Goal: Transaction & Acquisition: Complete application form

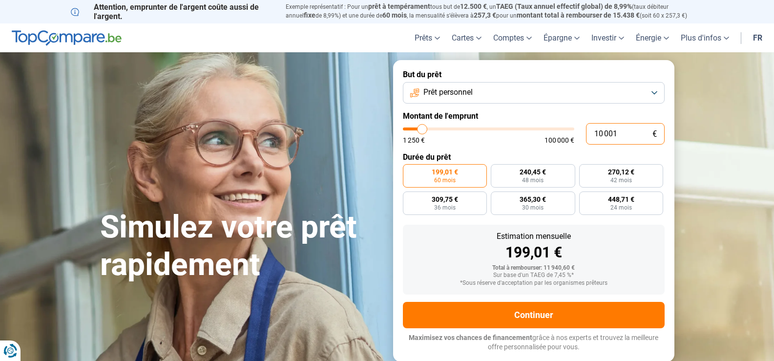
click at [618, 135] on input "10 001" at bounding box center [625, 133] width 79 height 21
type input "1 000"
type input "1250"
type input "100"
type input "1250"
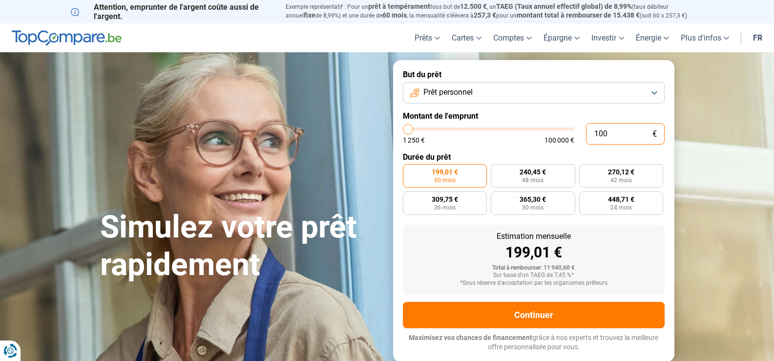
type input "10"
type input "1250"
type input "1"
type input "1250"
type input "0"
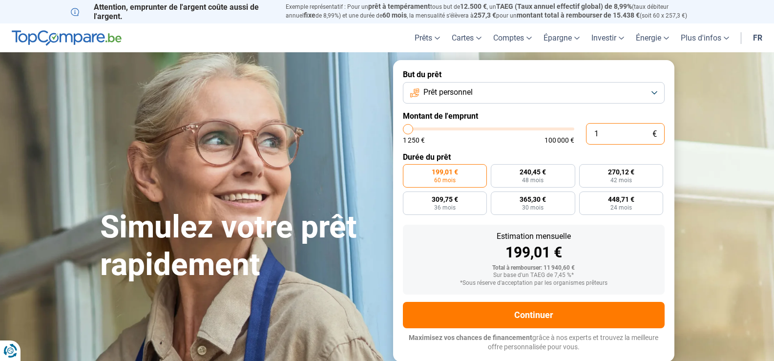
type input "1250"
type input "4"
type input "1250"
type input "45"
type input "1250"
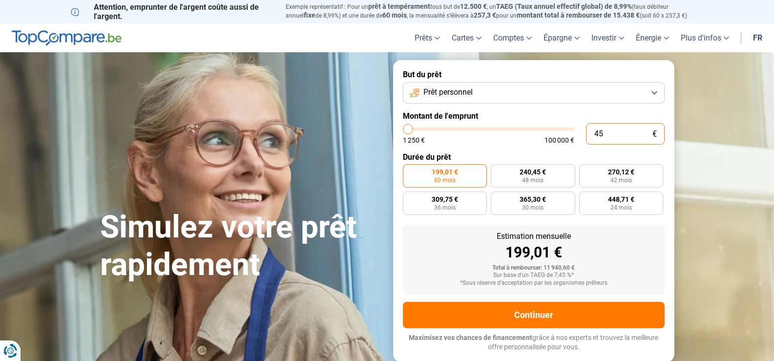
type input "450"
type input "1250"
type input "4 500"
type input "4500"
radio input "true"
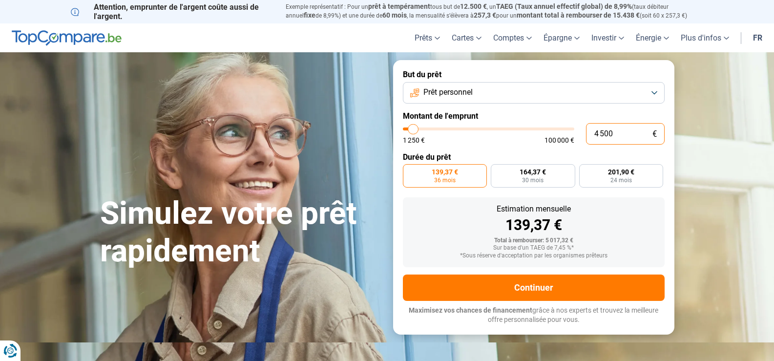
type input "450"
type input "1250"
type input "45"
type input "1250"
type input "4"
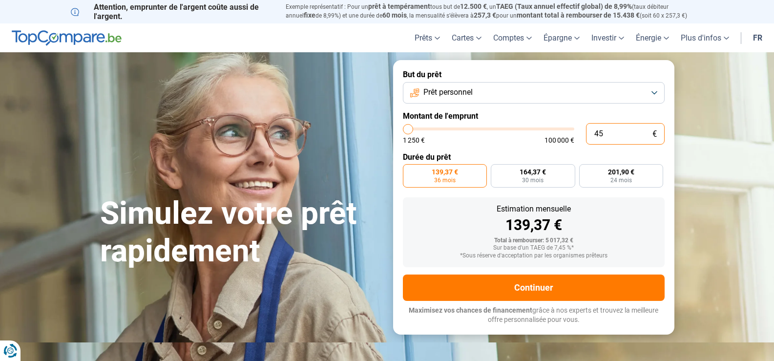
type input "1250"
type input "0"
type input "1250"
type input "5"
type input "1250"
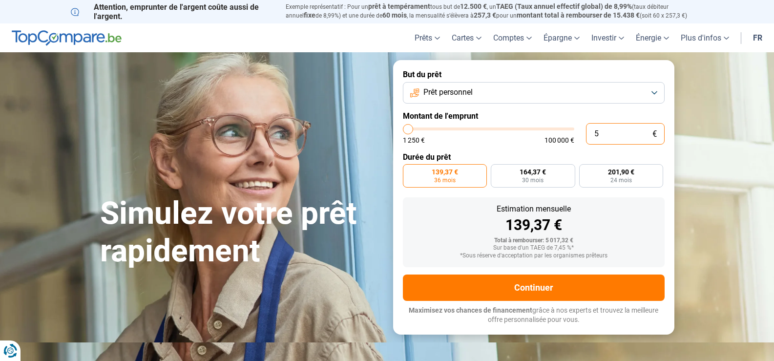
type input "50"
type input "1250"
type input "500"
type input "1250"
type input "5 000"
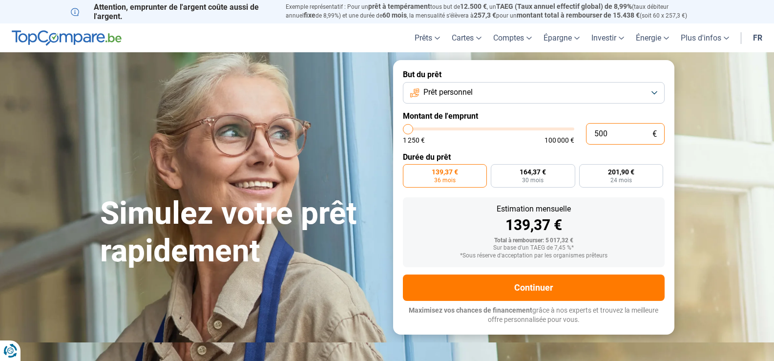
type input "5000"
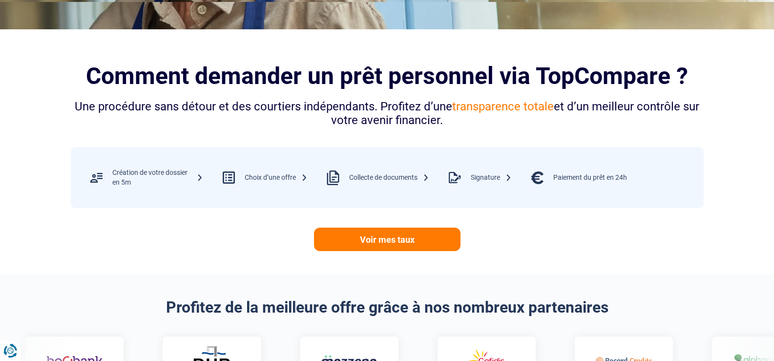
scroll to position [342, 0]
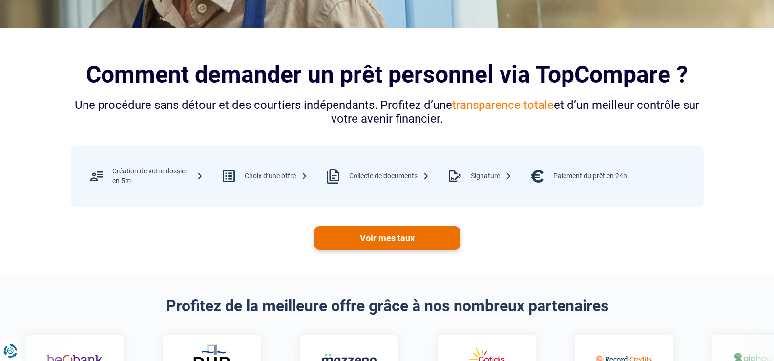
type input "5 000"
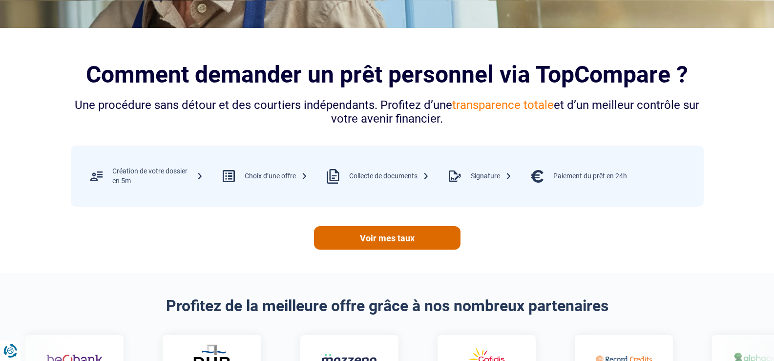
click at [389, 241] on link "Voir mes taux" at bounding box center [387, 237] width 147 height 23
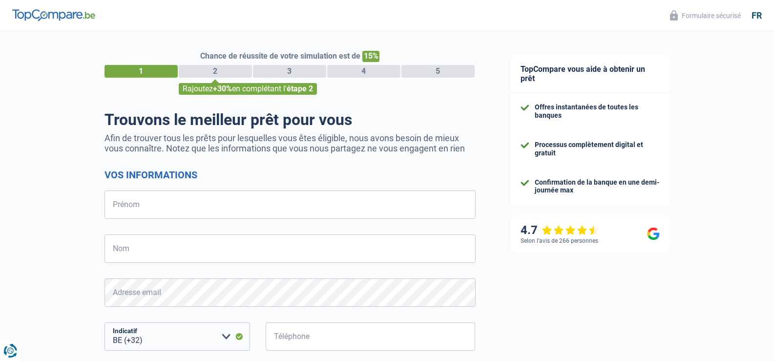
select select "32"
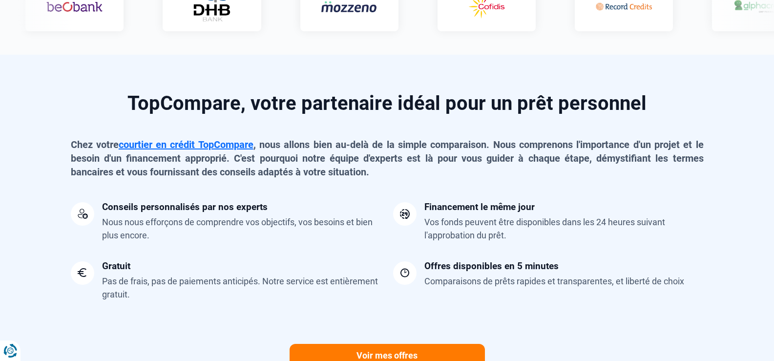
scroll to position [586, 0]
